Goal: Feedback & Contribution: Leave review/rating

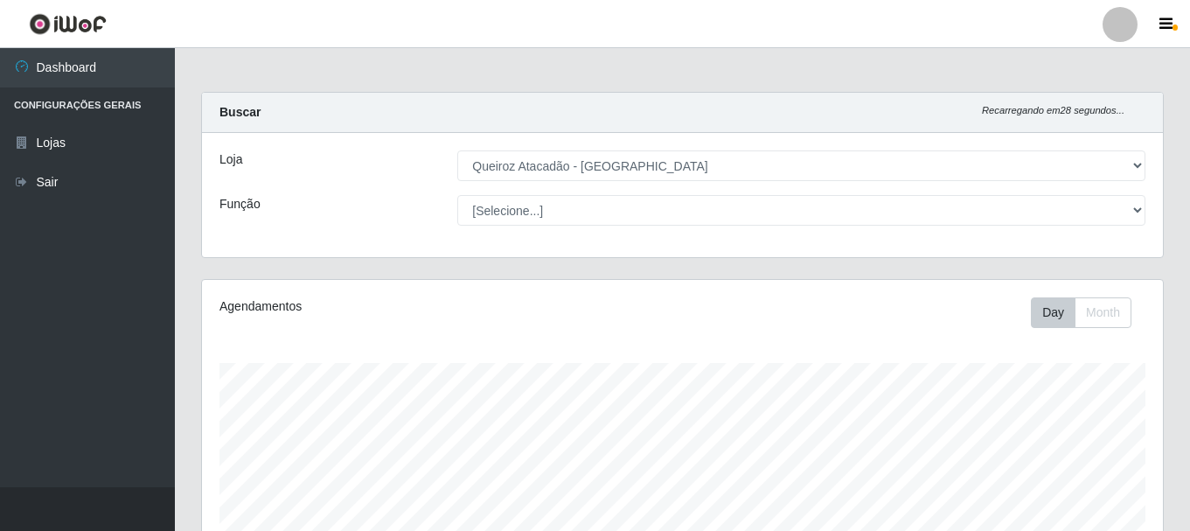
select select "464"
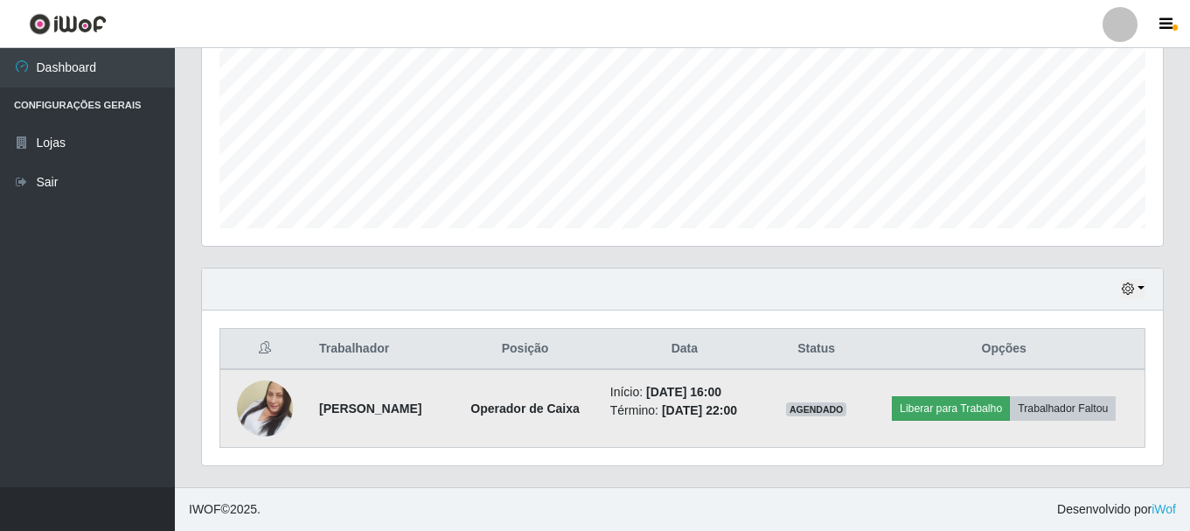
scroll to position [363, 961]
click at [943, 408] on button "Liberar para Trabalho" at bounding box center [951, 408] width 118 height 24
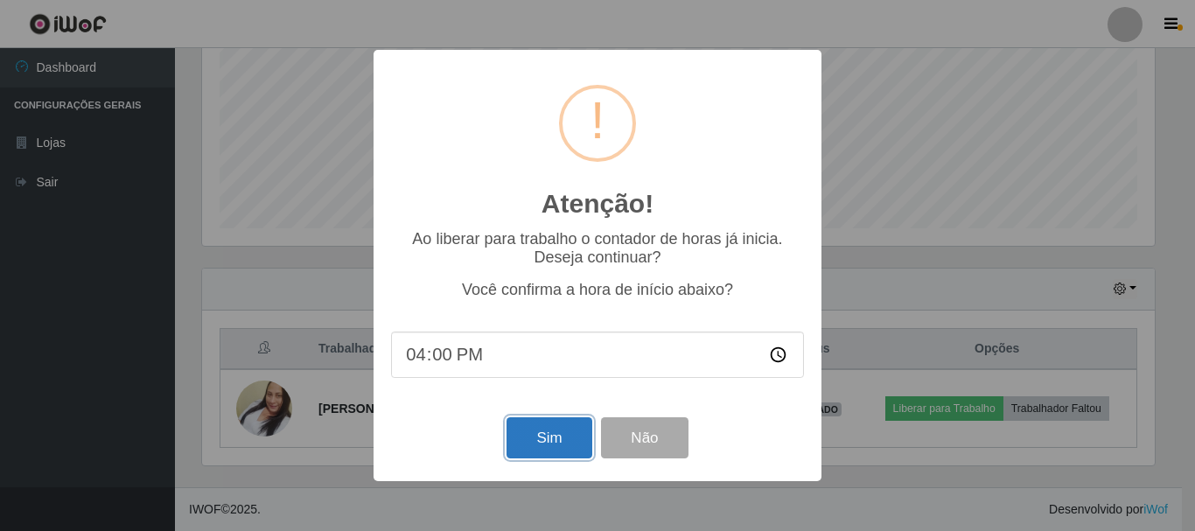
click at [534, 441] on button "Sim" at bounding box center [548, 437] width 85 height 41
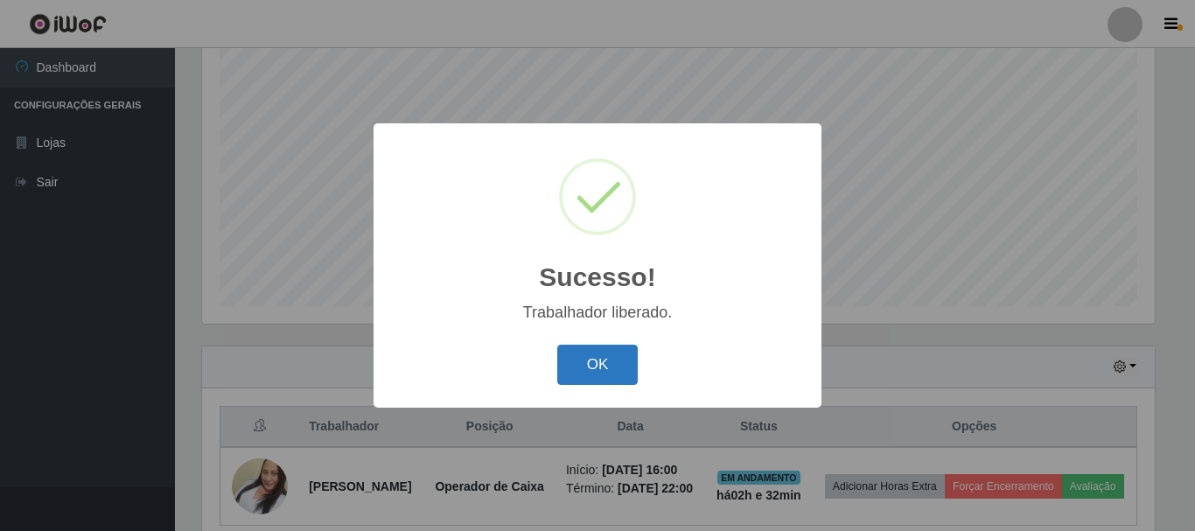
click at [625, 372] on button "OK" at bounding box center [597, 365] width 81 height 41
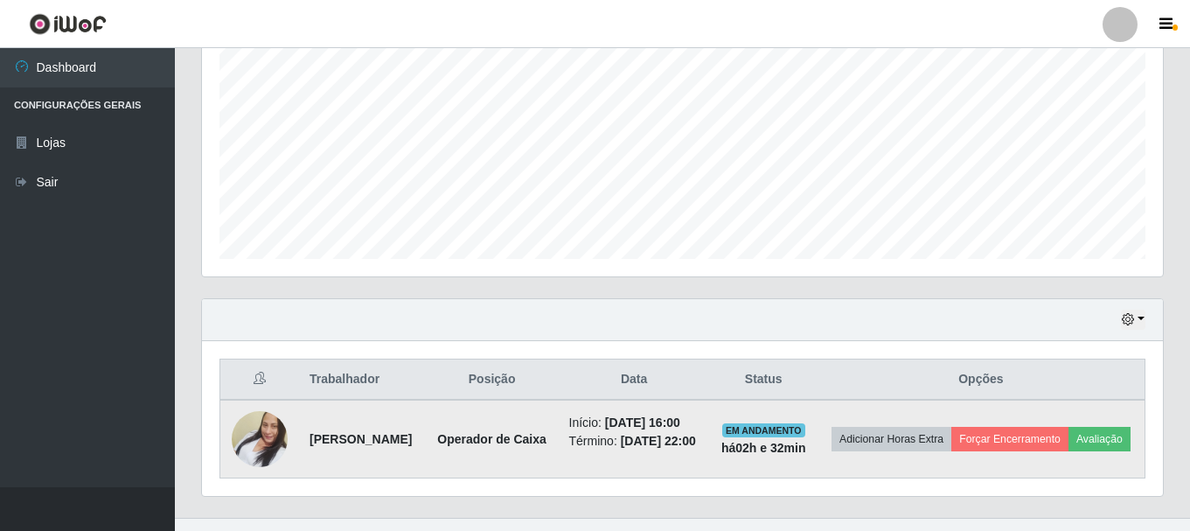
scroll to position [410, 0]
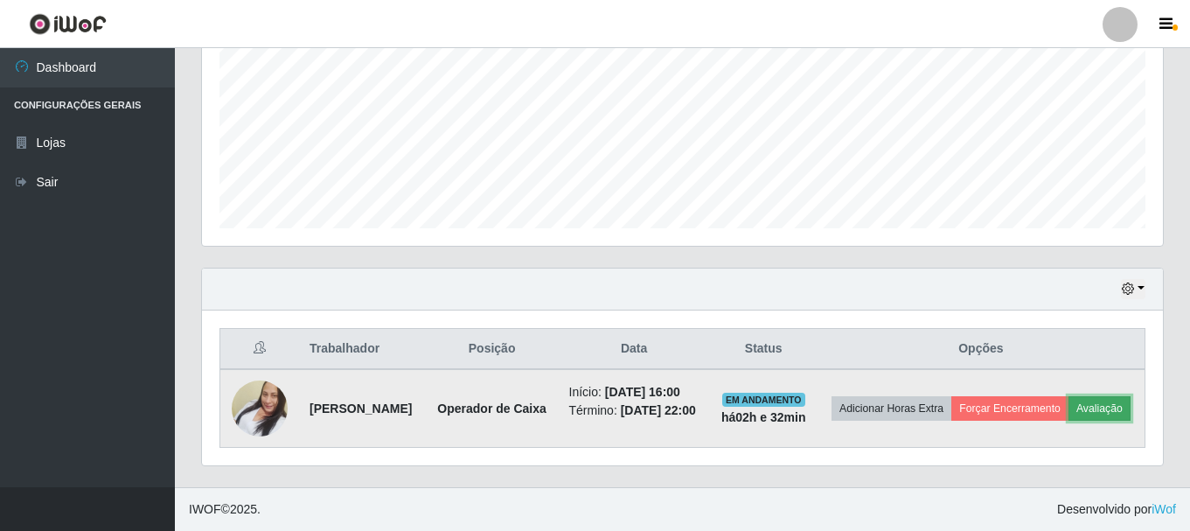
click at [1069, 409] on button "Avaliação" at bounding box center [1100, 408] width 62 height 24
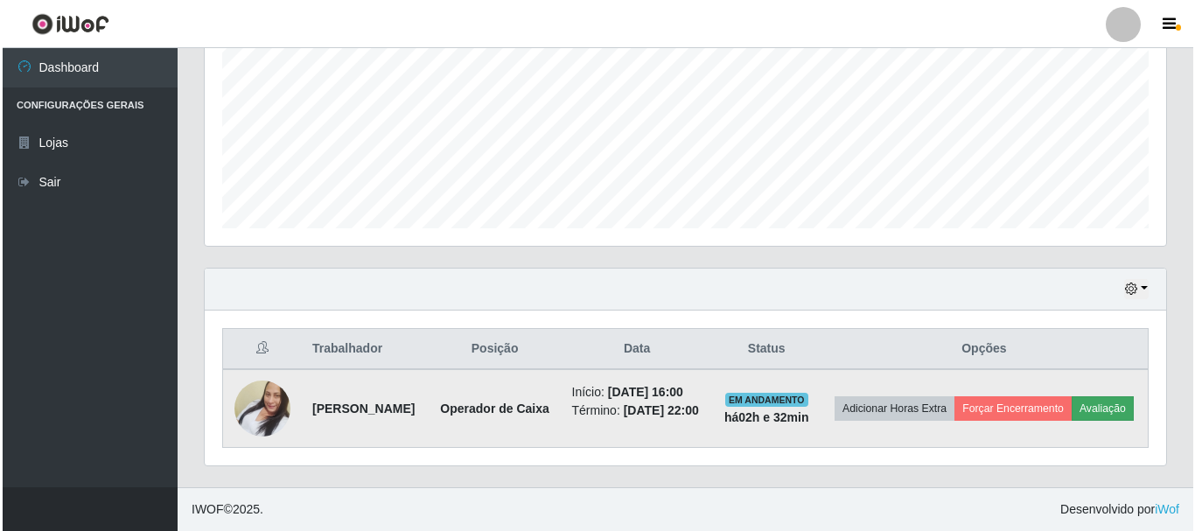
scroll to position [363, 953]
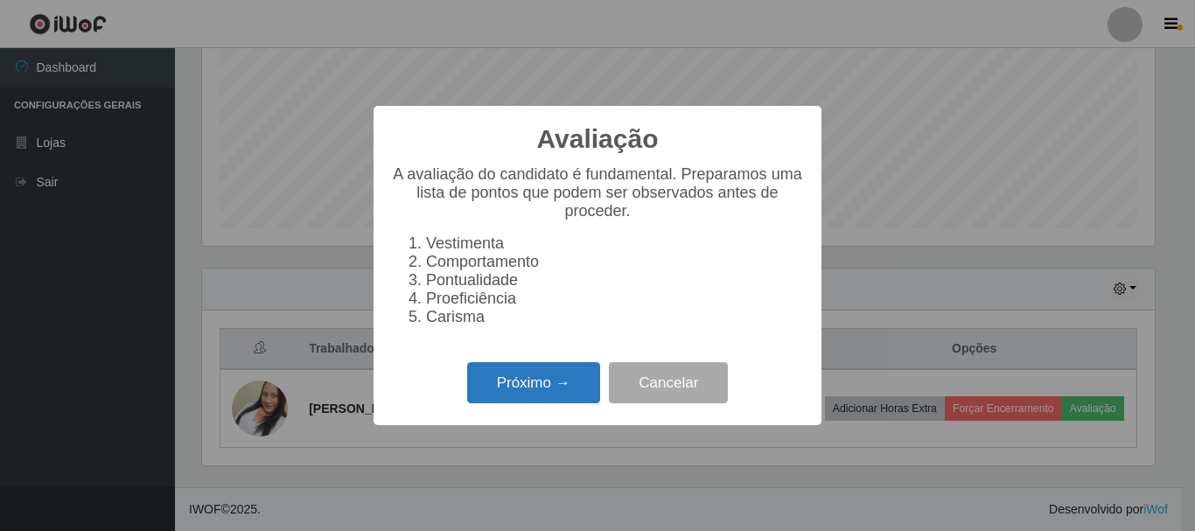
click at [530, 394] on button "Próximo →" at bounding box center [533, 382] width 133 height 41
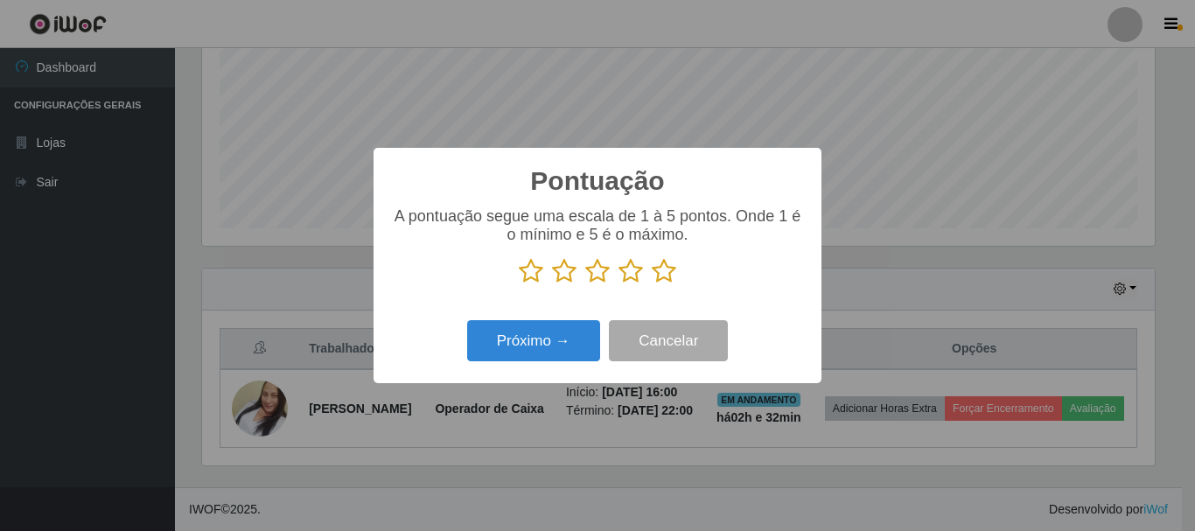
scroll to position [874312, 873722]
click at [660, 281] on icon at bounding box center [664, 271] width 24 height 26
click at [652, 284] on input "radio" at bounding box center [652, 284] width 0 height 0
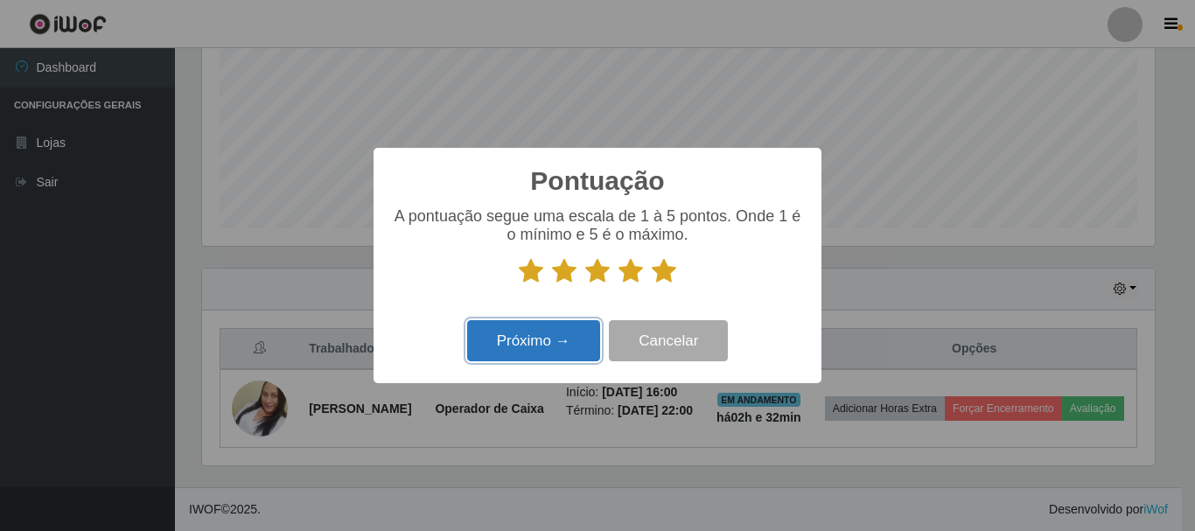
click at [556, 345] on button "Próximo →" at bounding box center [533, 340] width 133 height 41
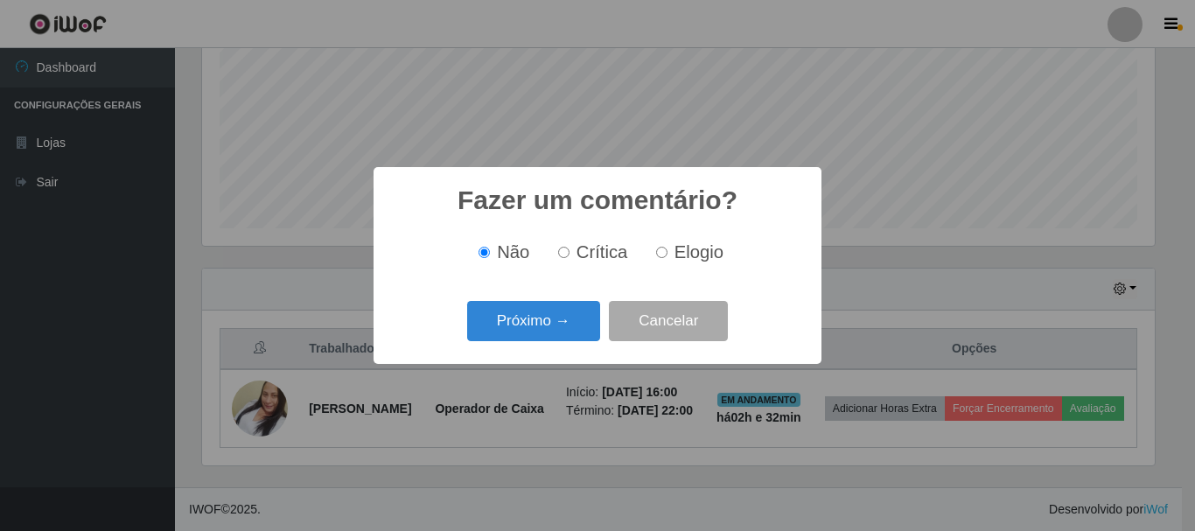
click at [675, 255] on span "Elogio" at bounding box center [698, 251] width 49 height 19
click at [667, 255] on input "Elogio" at bounding box center [661, 252] width 11 height 11
radio input "true"
click at [554, 325] on button "Próximo →" at bounding box center [533, 321] width 133 height 41
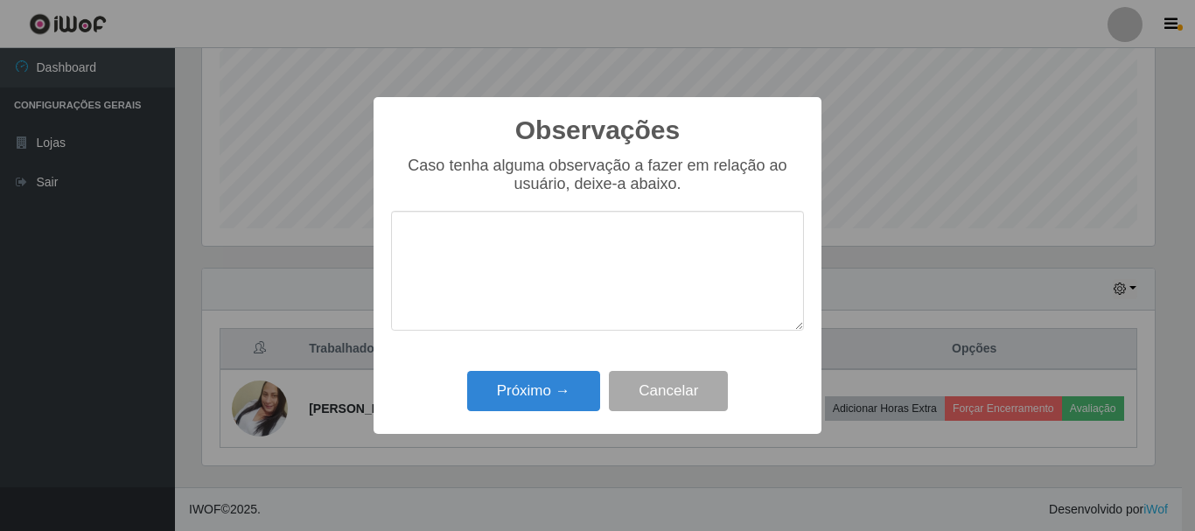
click at [517, 230] on textarea at bounding box center [597, 271] width 413 height 120
type textarea "P"
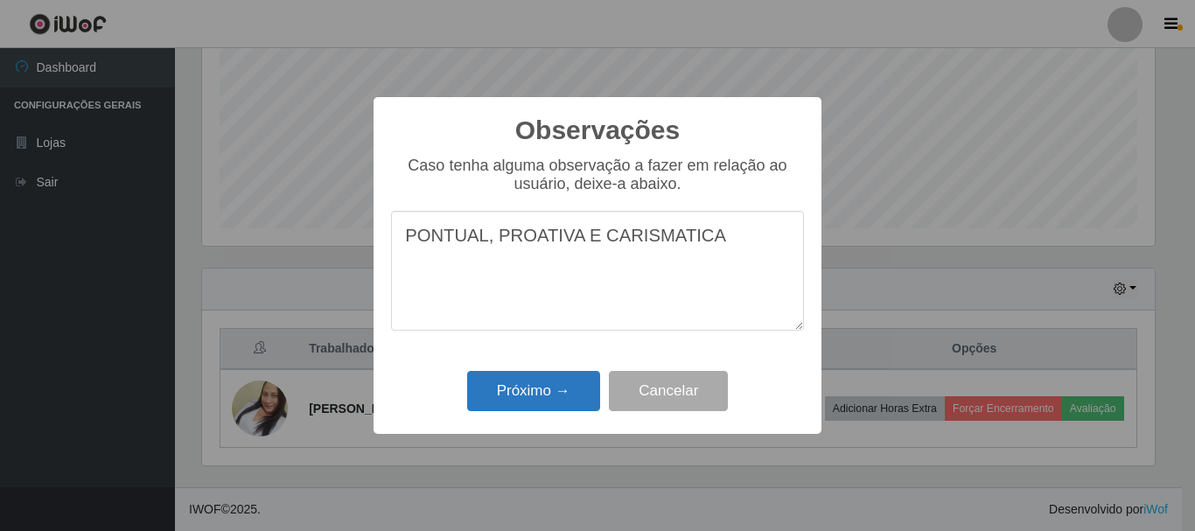
type textarea "PONTUAL, PROATIVA E CARISMATICA"
click at [524, 403] on button "Próximo →" at bounding box center [533, 391] width 133 height 41
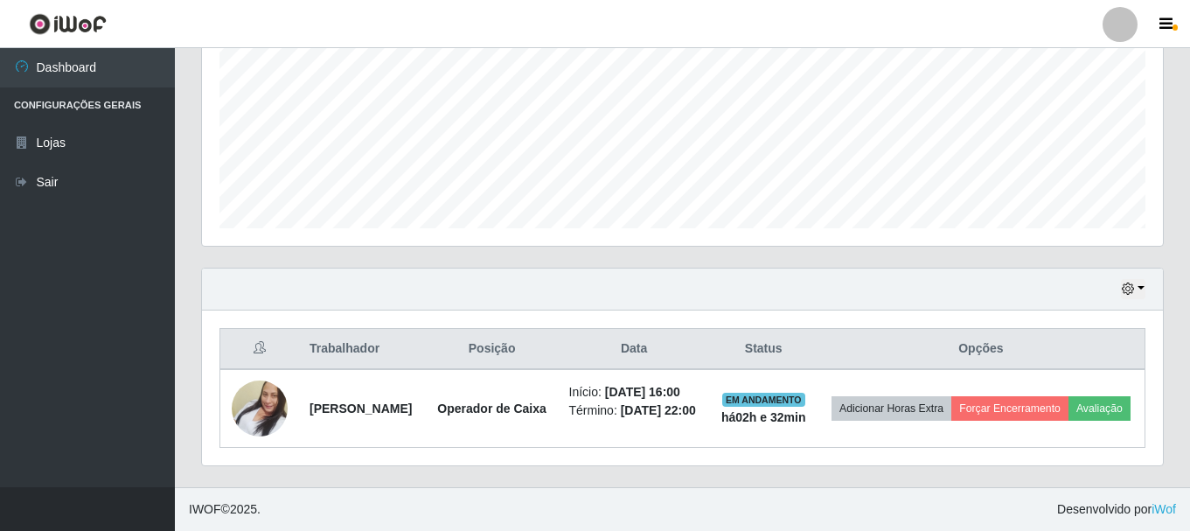
scroll to position [397, 0]
